Goal: Transaction & Acquisition: Download file/media

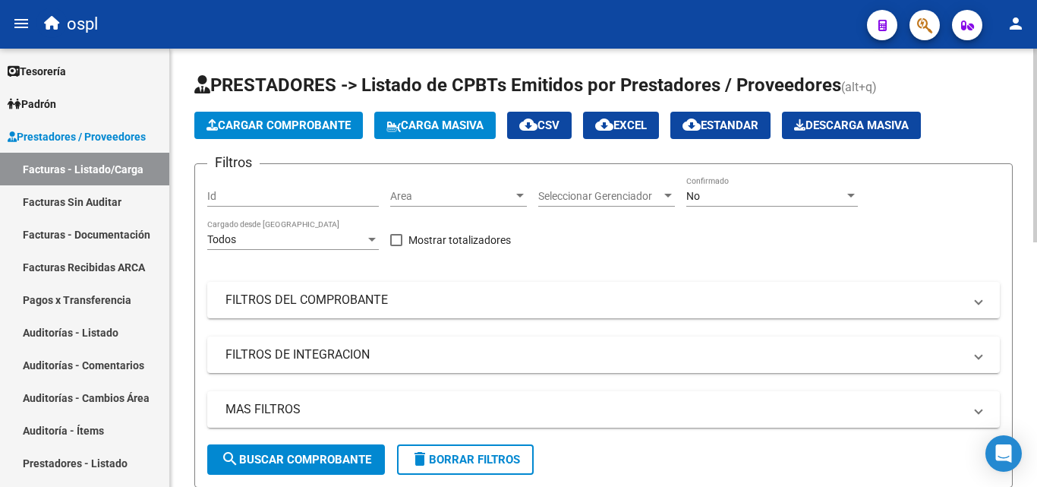
scroll to position [0, 49]
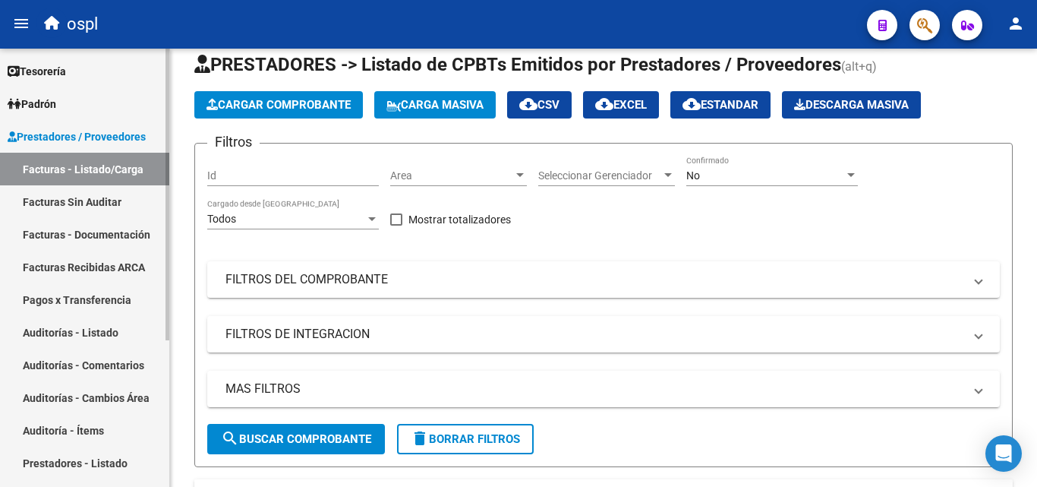
click at [128, 360] on link "Auditorías - Comentarios" at bounding box center [84, 364] width 169 height 33
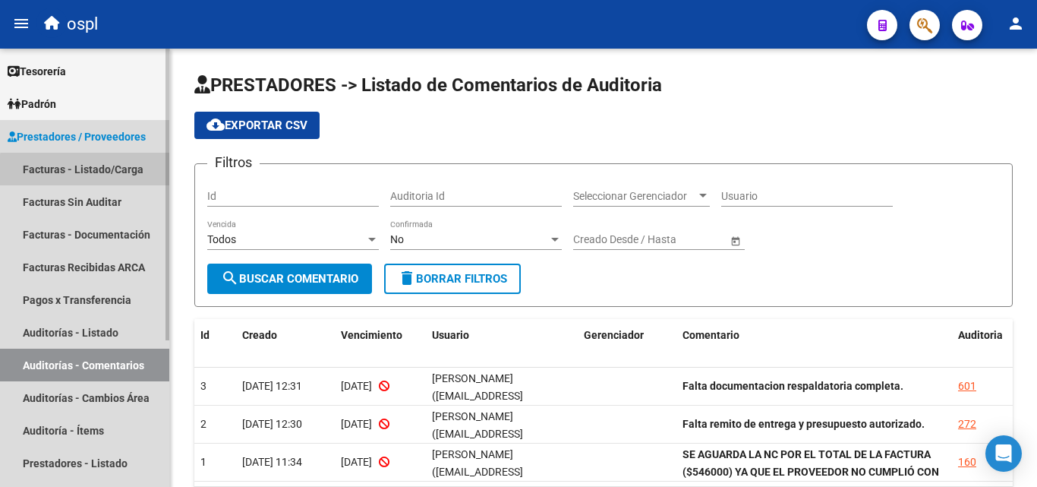
click at [135, 174] on link "Facturas - Listado/Carga" at bounding box center [84, 169] width 169 height 33
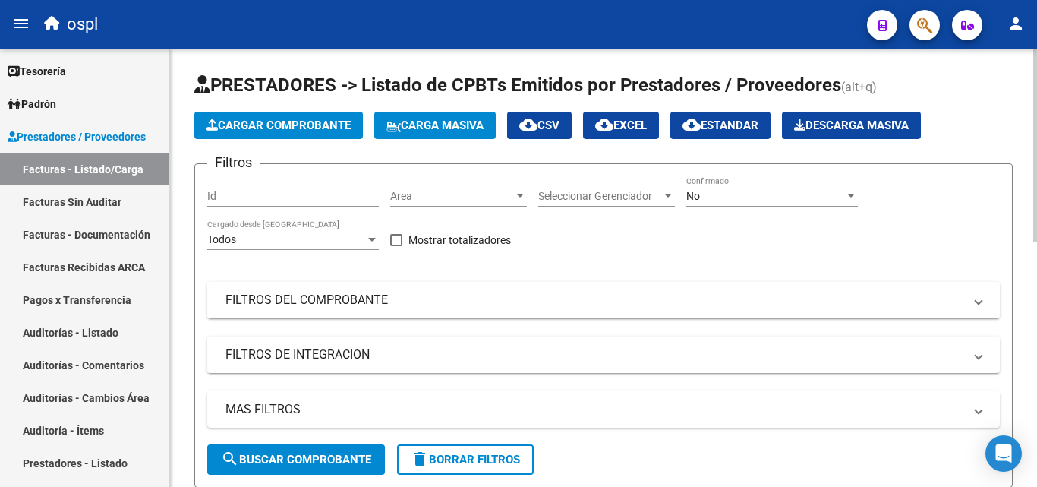
click at [576, 306] on mat-panel-title "FILTROS DEL COMPROBANTE" at bounding box center [594, 300] width 738 height 17
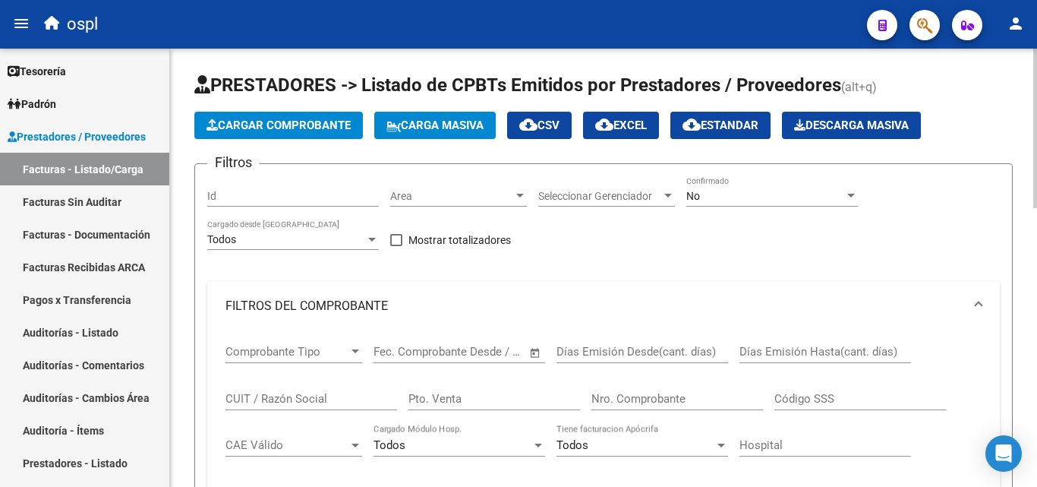
click at [706, 194] on div "No" at bounding box center [765, 196] width 158 height 13
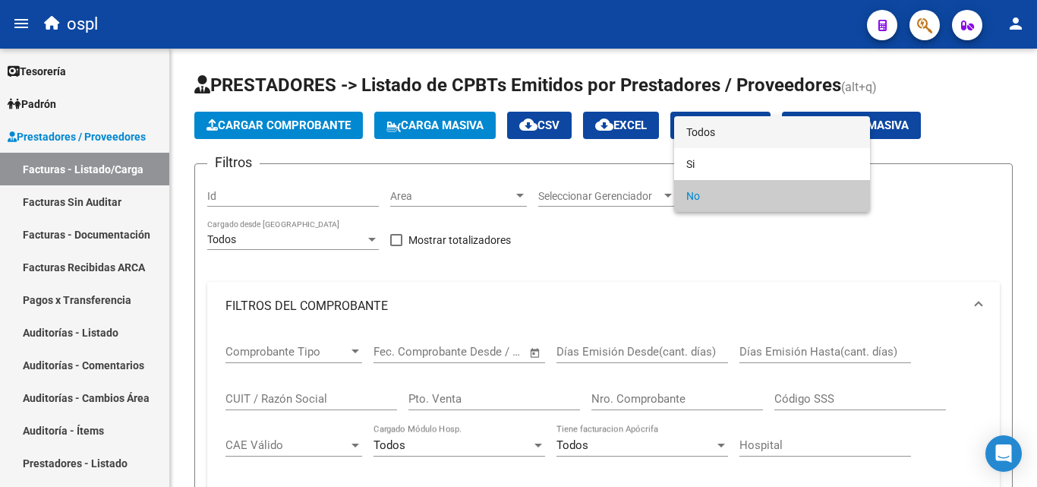
click at [691, 143] on span "Todos" at bounding box center [772, 132] width 172 height 32
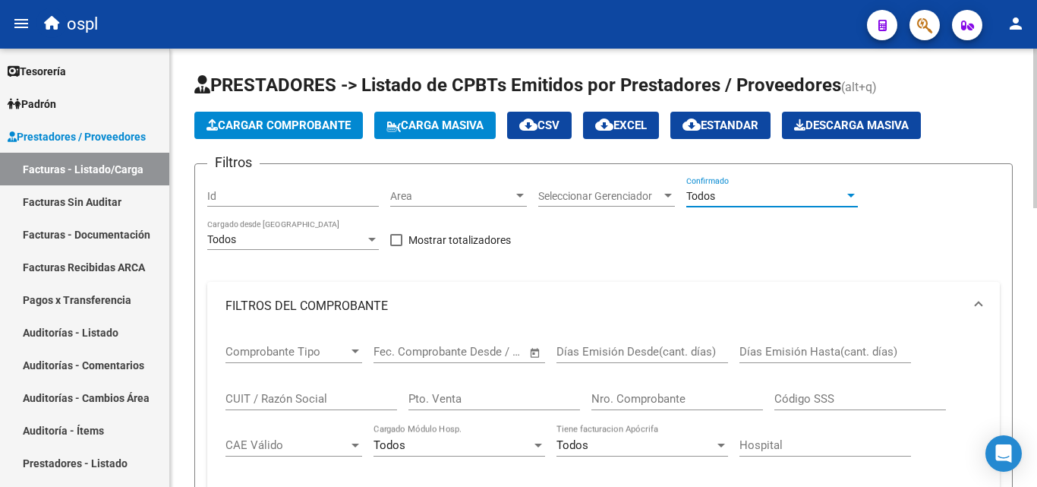
click at [651, 393] on input "Nro. Comprobante" at bounding box center [677, 399] width 172 height 14
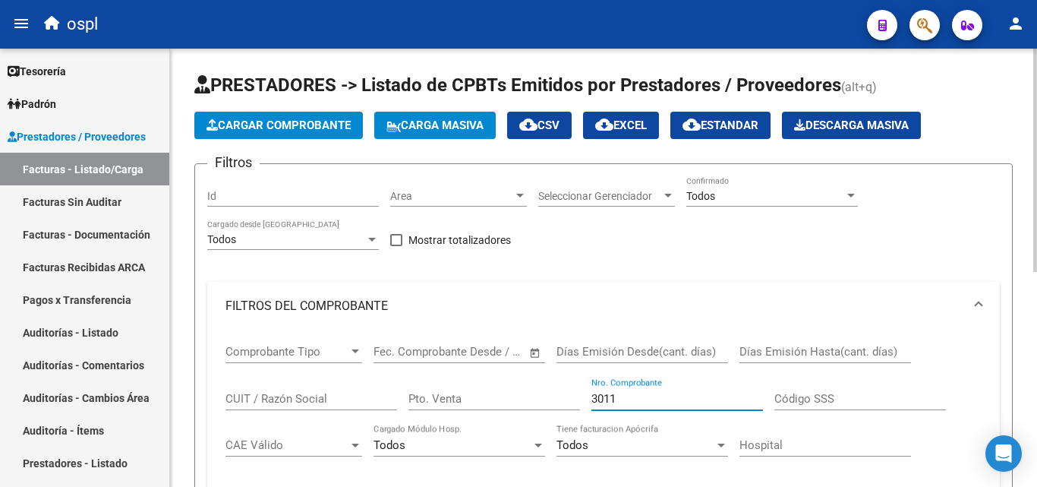
type input "3011"
click at [580, 238] on div "Filtros Id Area Area Seleccionar Gerenciador Seleccionar Gerenciador Todos Conf…" at bounding box center [603, 416] width 793 height 480
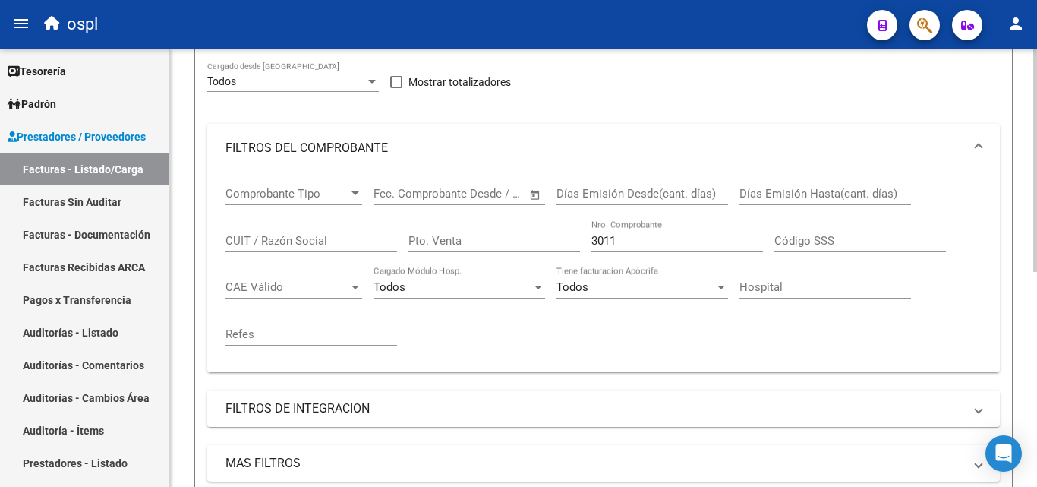
scroll to position [380, 0]
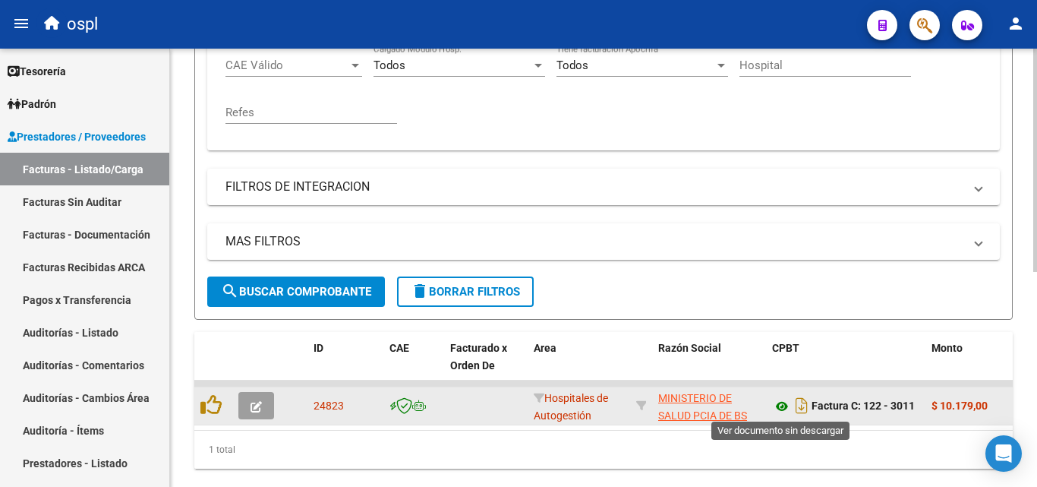
click at [782, 403] on icon at bounding box center [782, 406] width 20 height 18
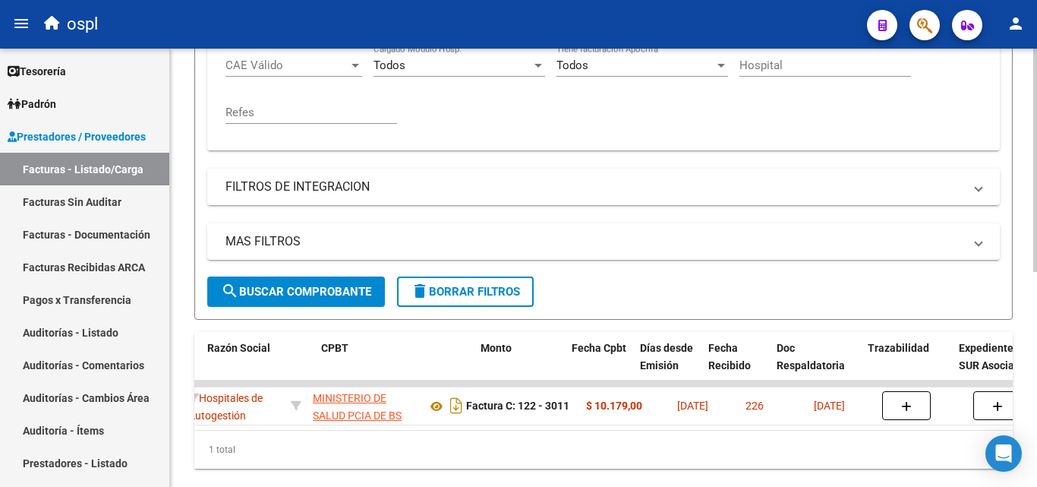
scroll to position [0, 507]
